Goal: Information Seeking & Learning: Learn about a topic

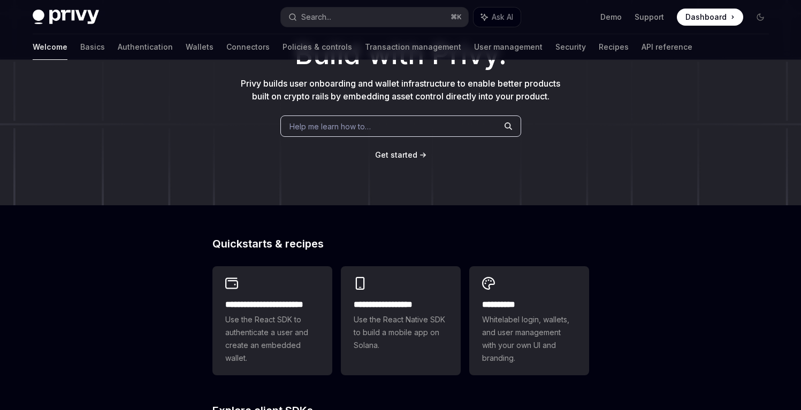
scroll to position [97, 0]
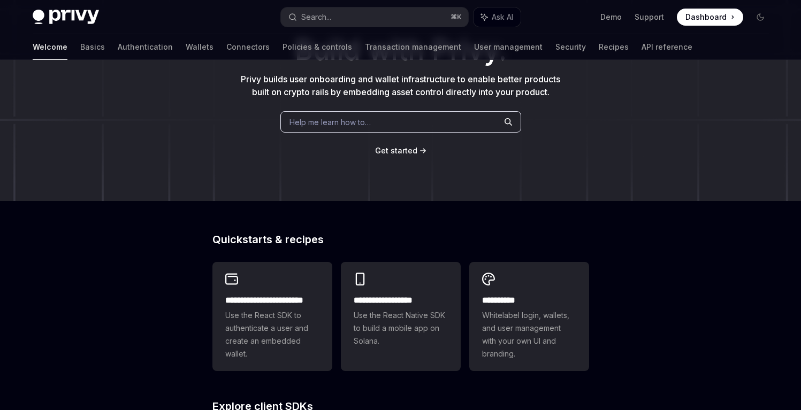
click at [271, 313] on span "Use the React SDK to authenticate a user and create an embedded wallet." at bounding box center [272, 334] width 94 height 51
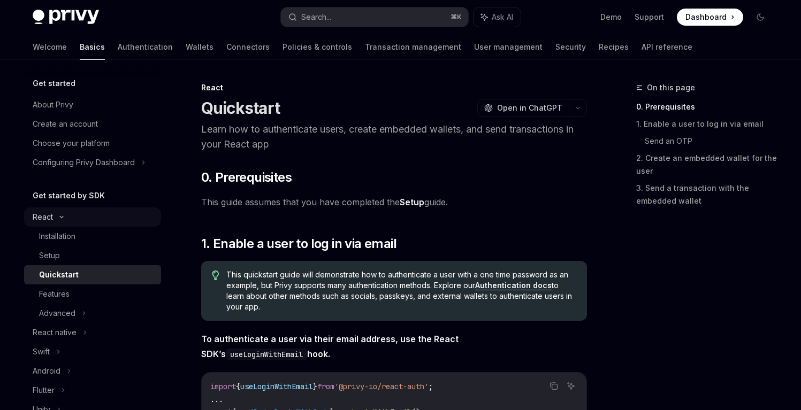
click at [61, 219] on icon at bounding box center [61, 217] width 13 height 4
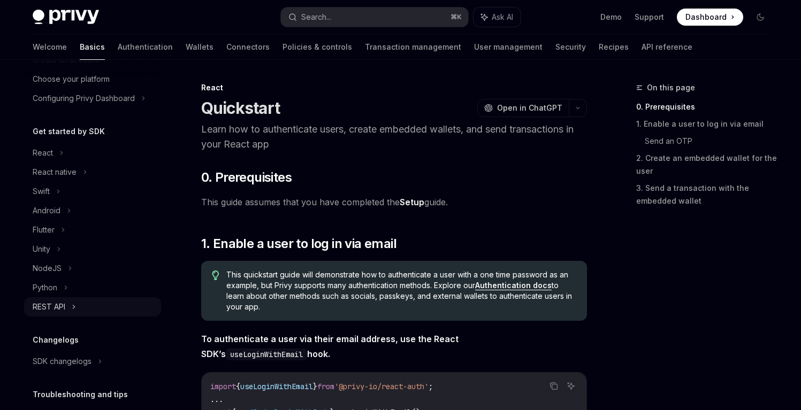
click at [64, 305] on div "REST API" at bounding box center [49, 307] width 33 height 13
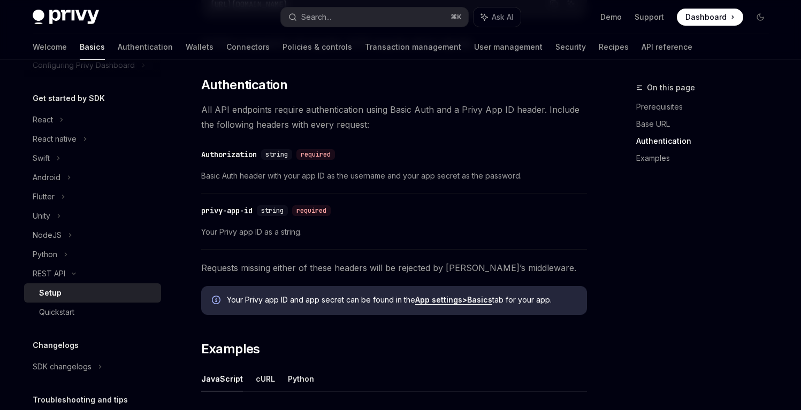
scroll to position [279, 0]
click at [95, 309] on div "Quickstart" at bounding box center [97, 312] width 116 height 13
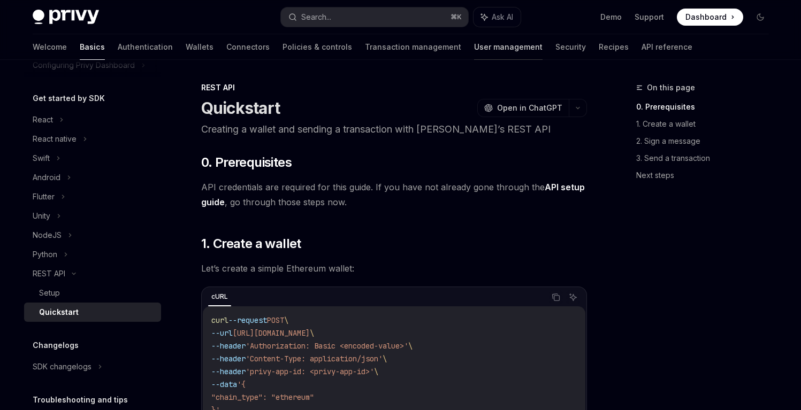
click at [474, 50] on link "User management" at bounding box center [508, 47] width 68 height 26
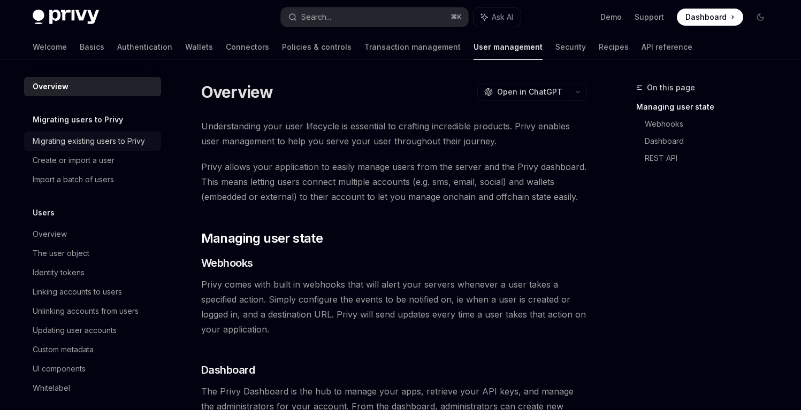
click at [106, 143] on div "Migrating existing users to Privy" at bounding box center [89, 141] width 112 height 13
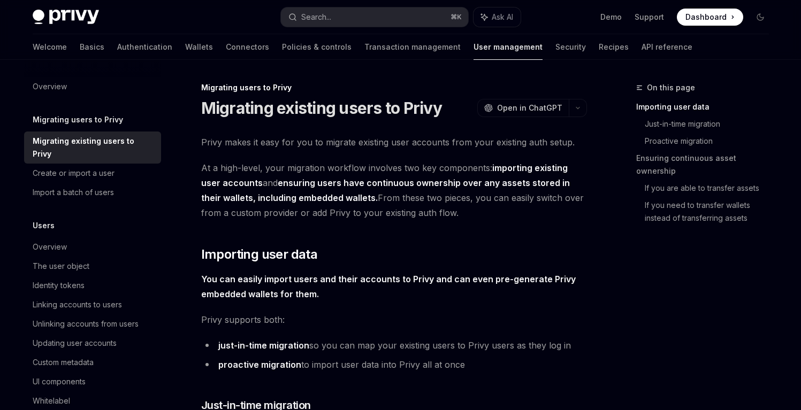
click at [74, 17] on img at bounding box center [66, 17] width 66 height 15
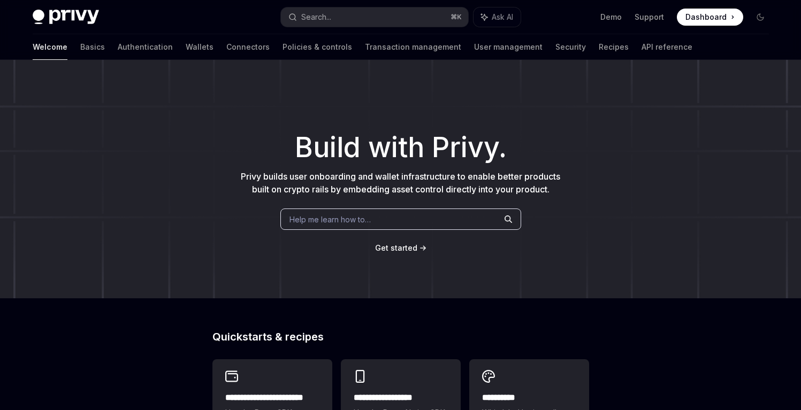
click at [568, 42] on div "Welcome Basics Authentication Wallets Connectors Policies & controls Transactio…" at bounding box center [362, 47] width 659 height 26
click at [641, 42] on link "API reference" at bounding box center [666, 47] width 51 height 26
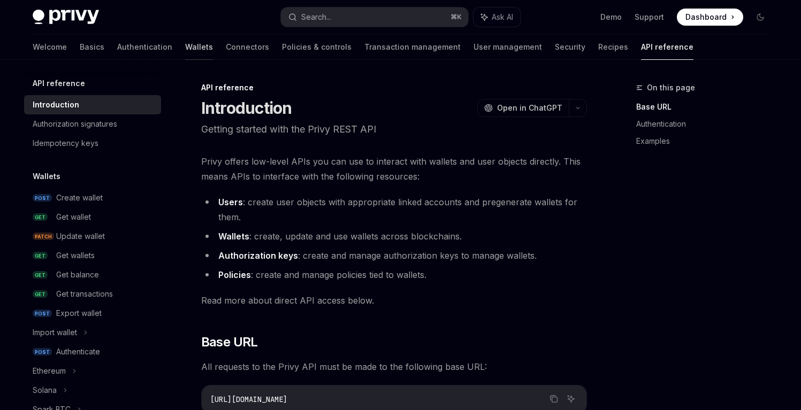
click at [185, 43] on link "Wallets" at bounding box center [199, 47] width 28 height 26
type textarea "*"
